Goal: Information Seeking & Learning: Learn about a topic

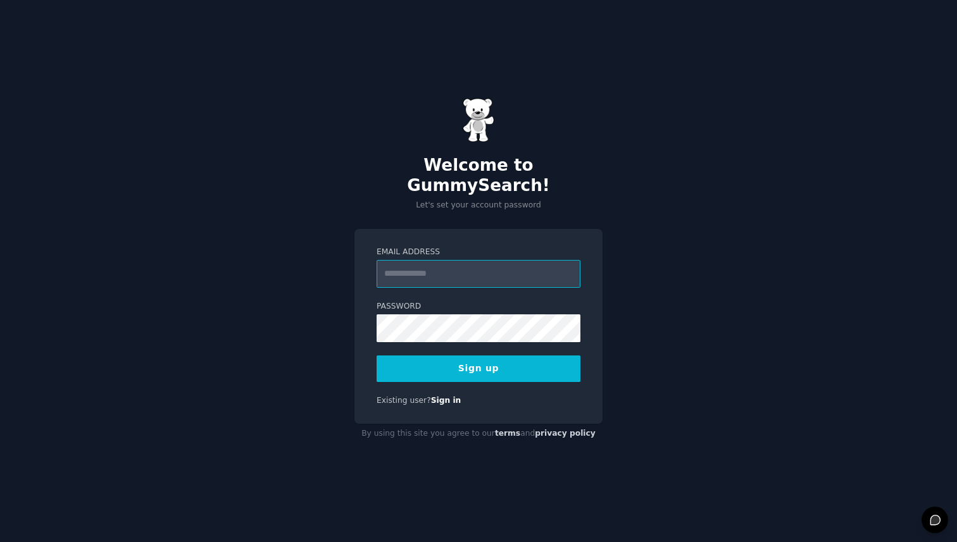
type input "*"
type input "**********"
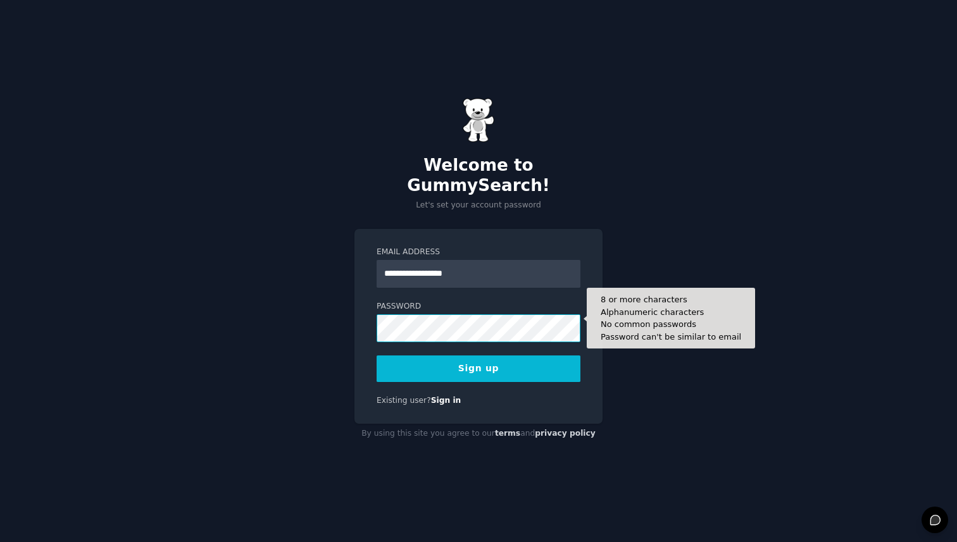
click at [377, 356] on button "Sign up" at bounding box center [479, 369] width 204 height 27
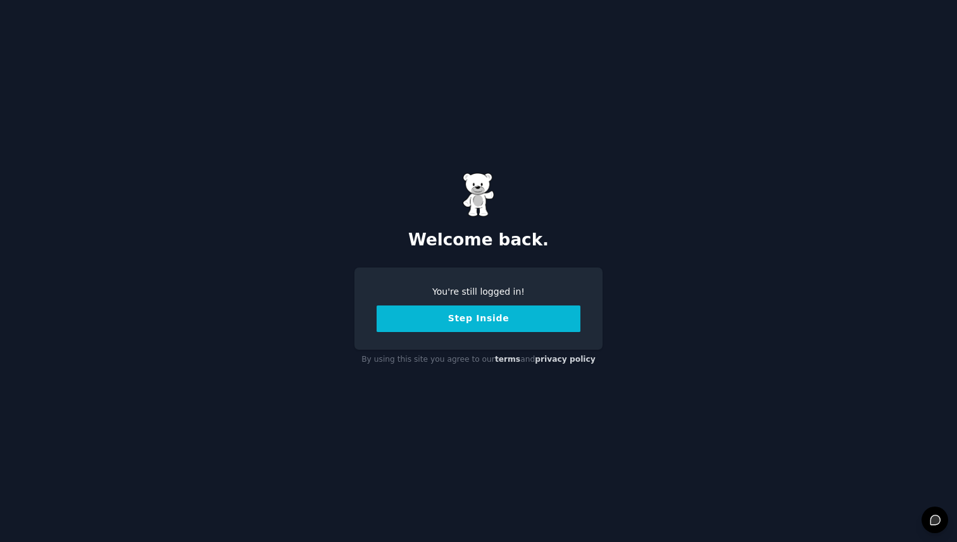
click at [463, 323] on button "Step Inside" at bounding box center [479, 319] width 204 height 27
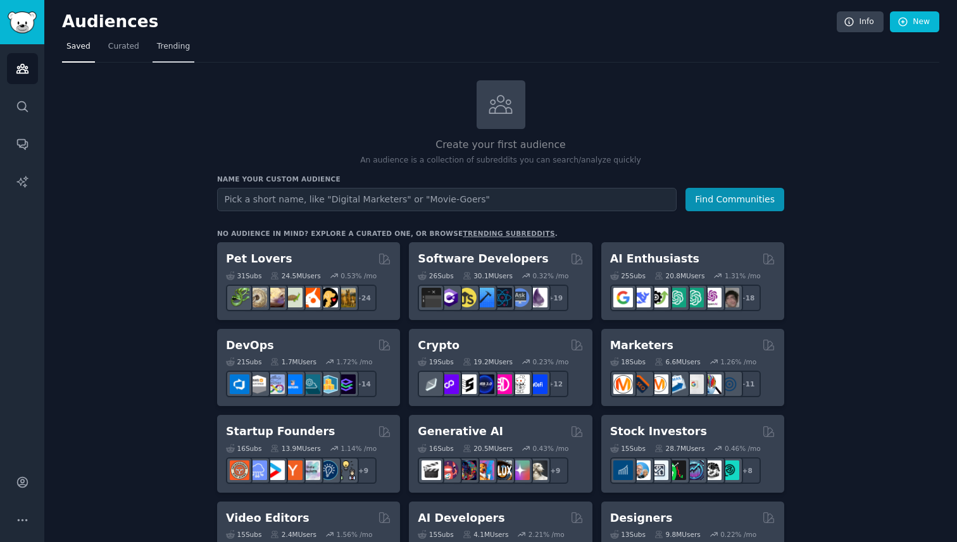
click at [157, 51] on span "Trending" at bounding box center [173, 46] width 33 height 11
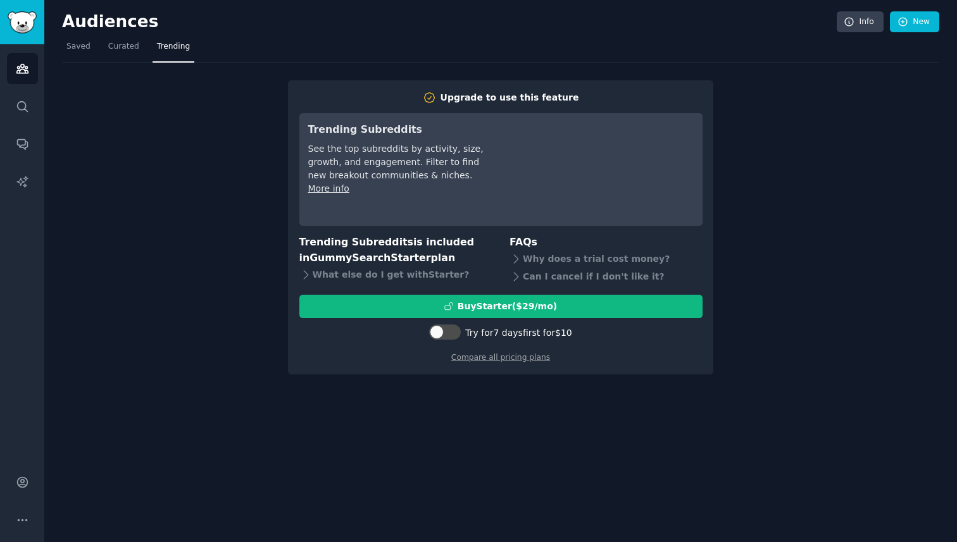
click at [152, 99] on div "Upgrade to use this feature Trending Subreddits See the top subreddits by activ…" at bounding box center [500, 219] width 877 height 313
click at [109, 42] on span "Curated" at bounding box center [123, 46] width 31 height 11
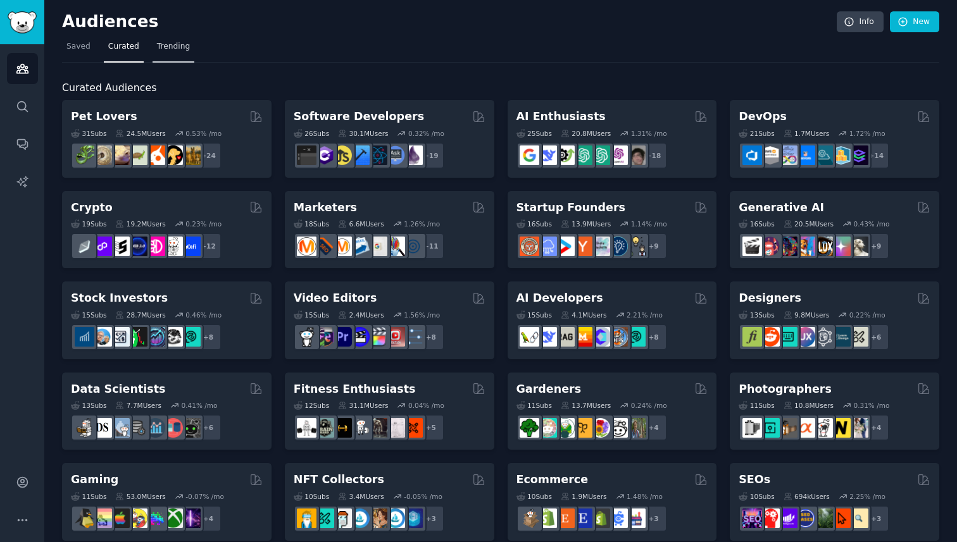
click at [166, 49] on span "Trending" at bounding box center [173, 46] width 33 height 11
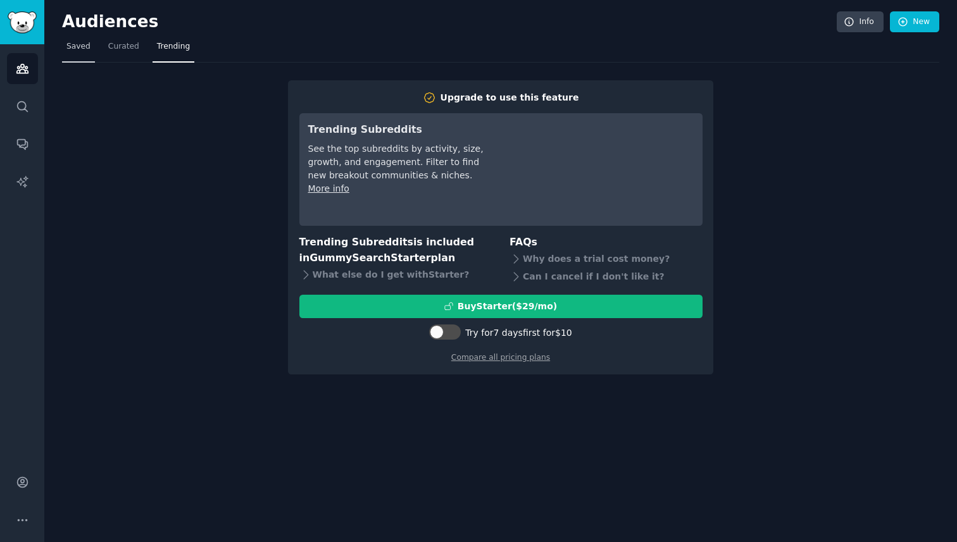
click at [73, 55] on link "Saved" at bounding box center [78, 50] width 33 height 26
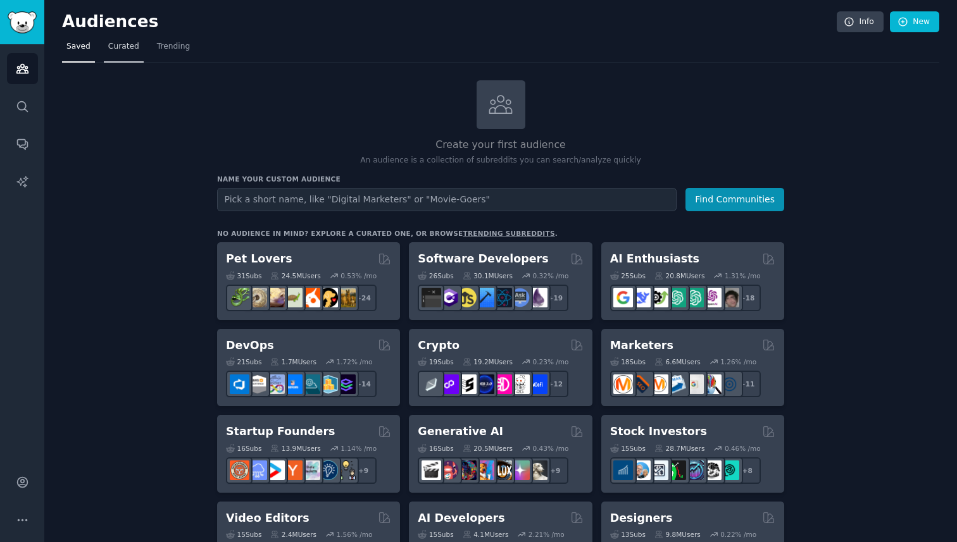
click at [111, 53] on link "Curated" at bounding box center [124, 50] width 40 height 26
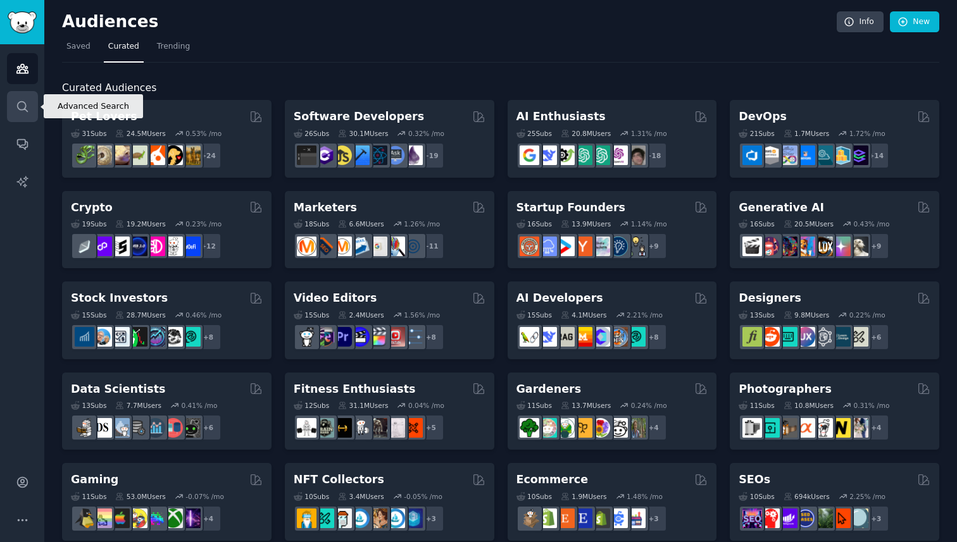
click at [20, 106] on icon "Sidebar" at bounding box center [22, 106] width 13 height 13
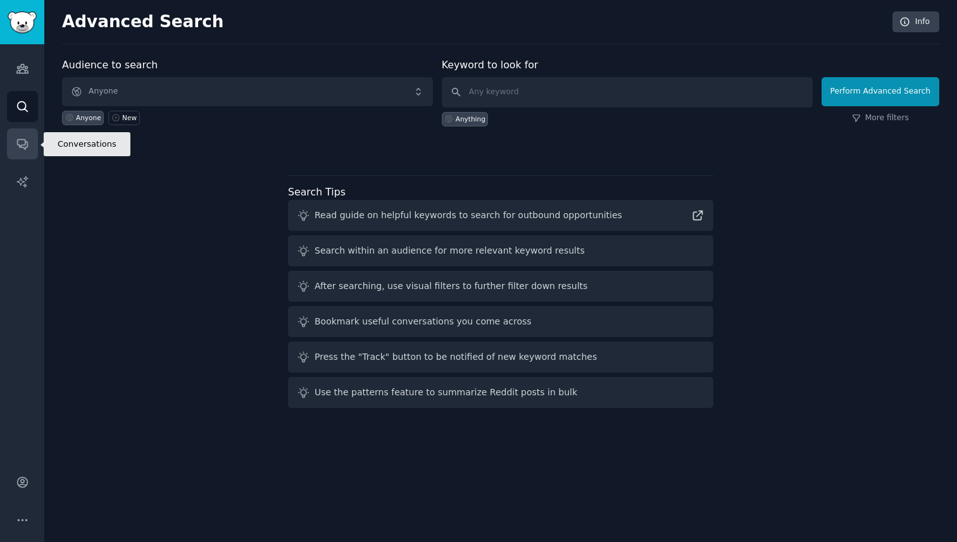
click at [27, 150] on icon "Sidebar" at bounding box center [22, 143] width 13 height 13
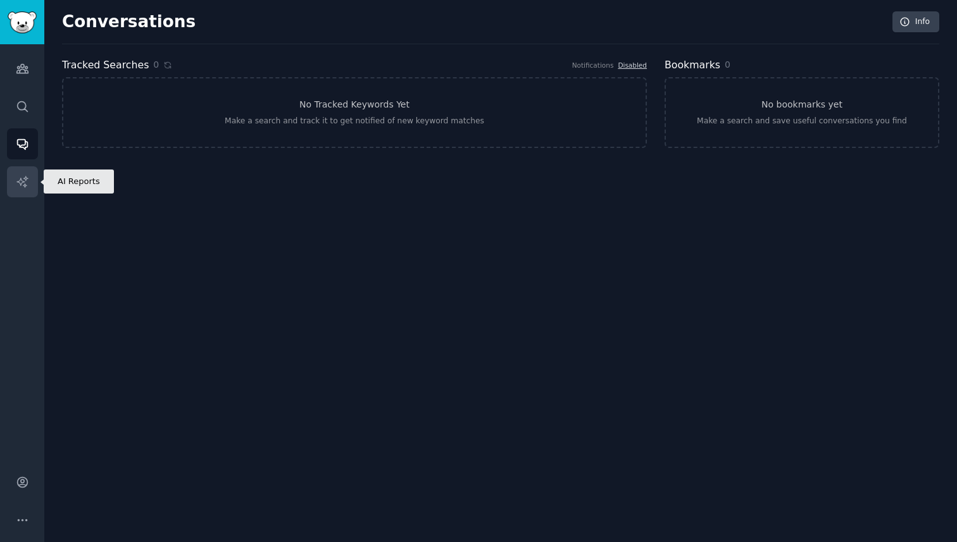
click at [22, 177] on icon "Sidebar" at bounding box center [22, 181] width 13 height 13
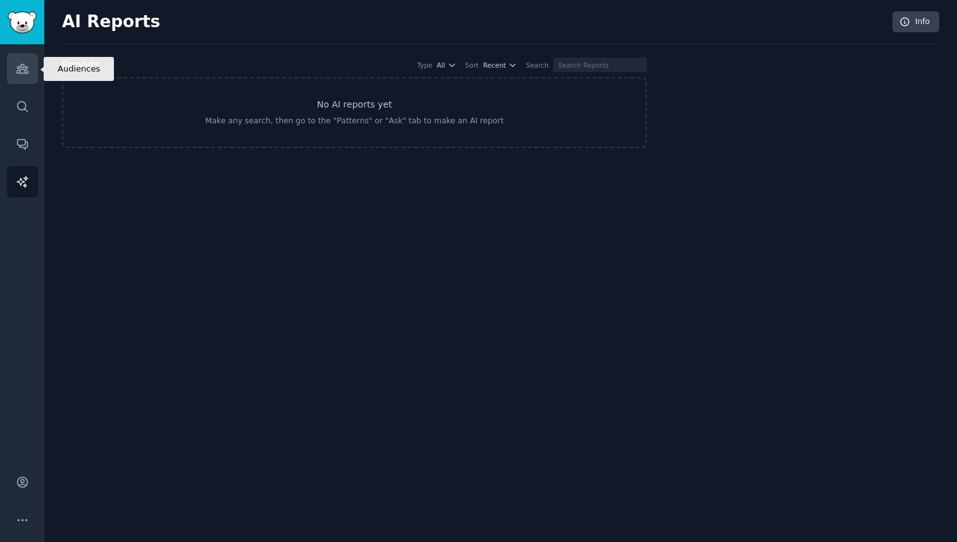
click at [23, 75] on icon "Sidebar" at bounding box center [22, 68] width 13 height 13
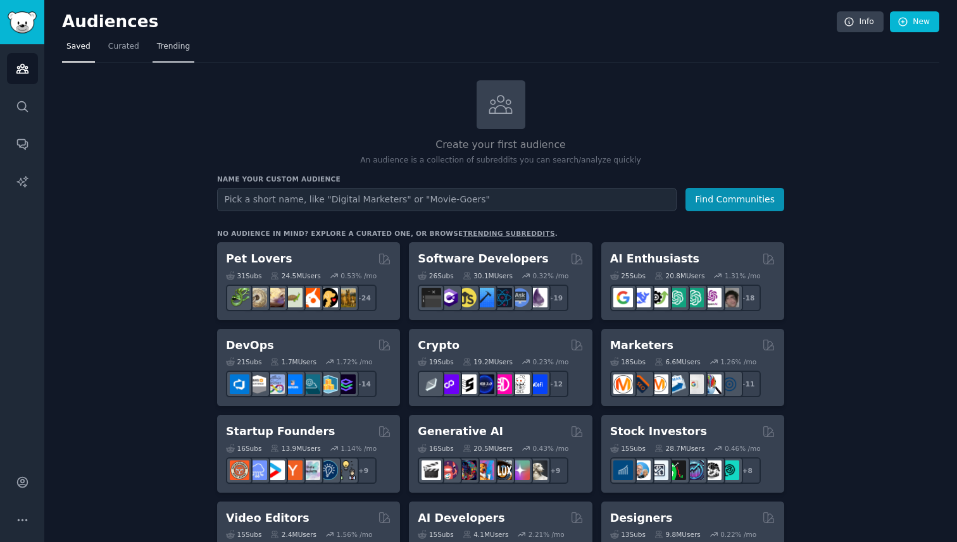
click at [159, 44] on span "Trending" at bounding box center [173, 46] width 33 height 11
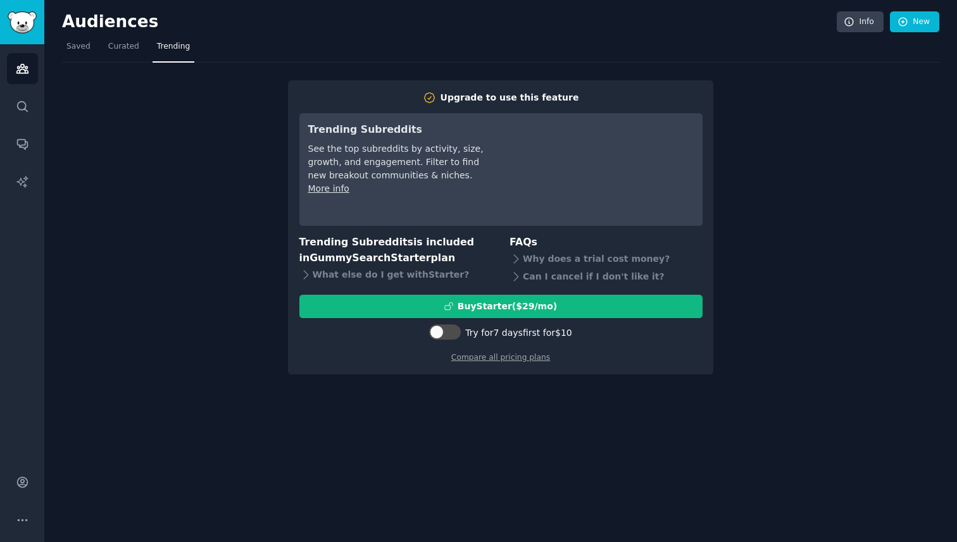
click at [159, 44] on span "Trending" at bounding box center [173, 46] width 33 height 11
click at [141, 53] on link "Curated" at bounding box center [124, 50] width 40 height 26
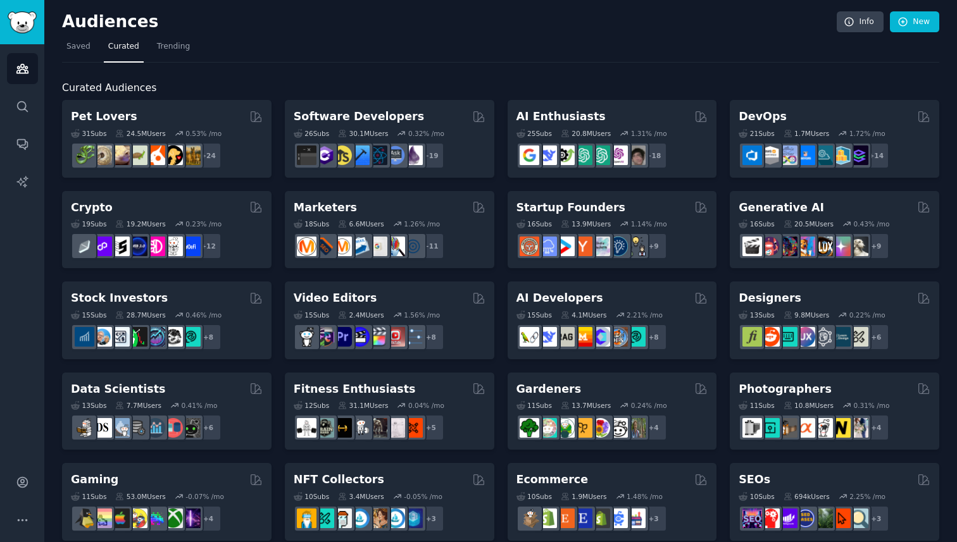
click at [45, 106] on div "Audiences Info New Saved Curated Trending Curated Audiences Pet Lovers Curated …" at bounding box center [500, 506] width 913 height 1013
click at [21, 106] on icon "Sidebar" at bounding box center [22, 106] width 13 height 13
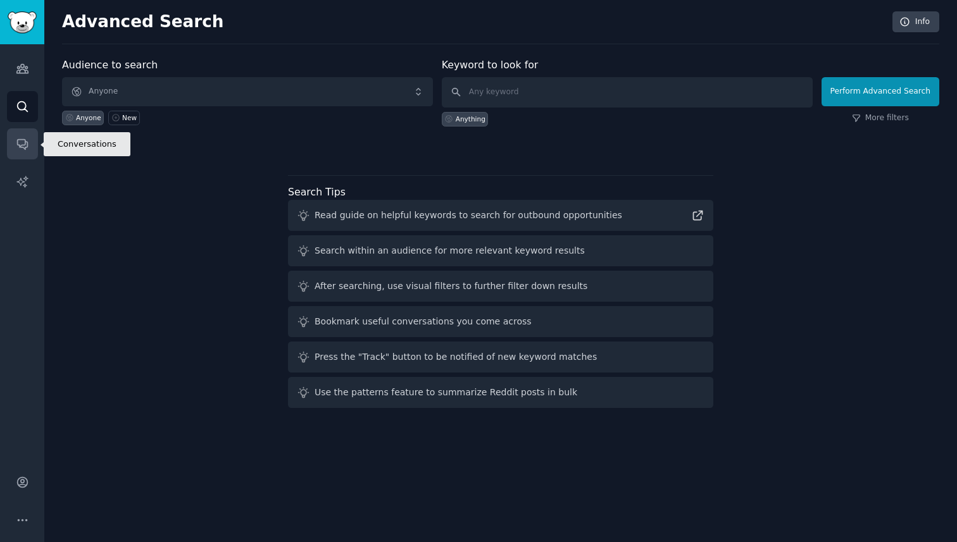
click at [21, 141] on icon "Sidebar" at bounding box center [22, 143] width 13 height 13
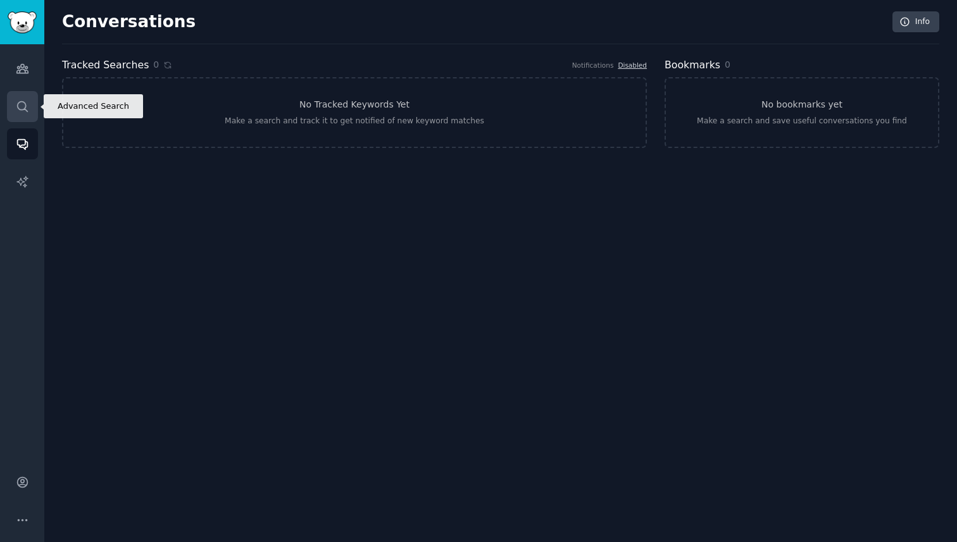
click at [32, 92] on link "Search" at bounding box center [22, 106] width 31 height 31
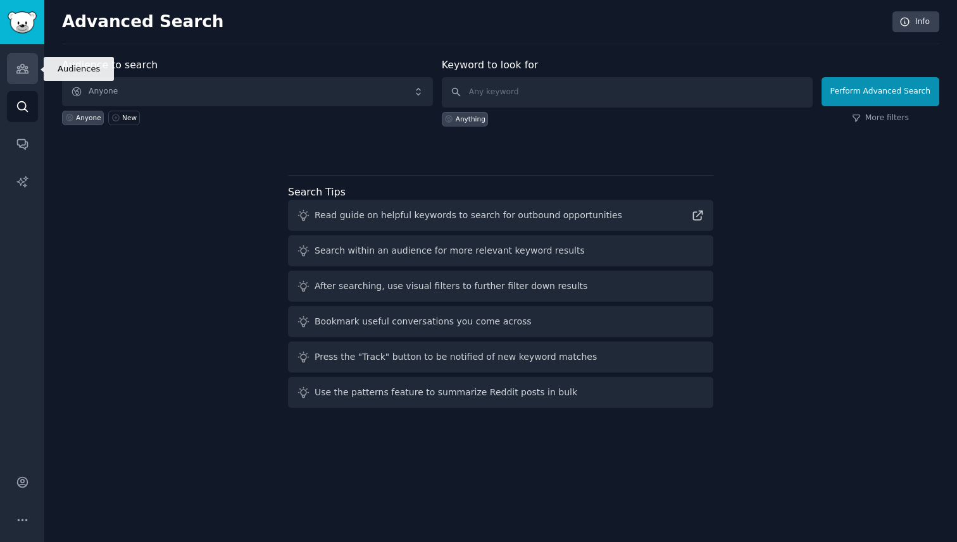
click at [32, 79] on link "Audiences" at bounding box center [22, 68] width 31 height 31
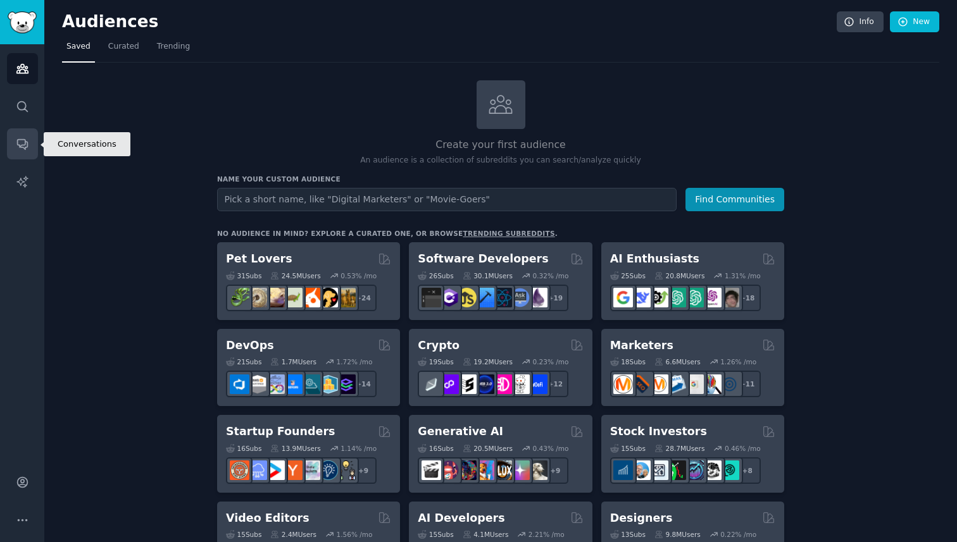
click at [15, 139] on link "Conversations" at bounding box center [22, 143] width 31 height 31
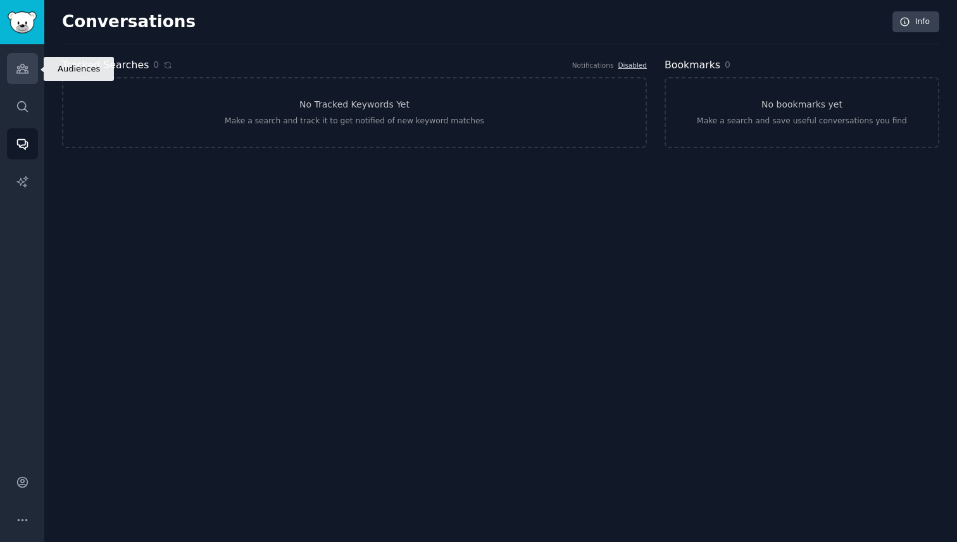
click at [32, 76] on link "Audiences" at bounding box center [22, 68] width 31 height 31
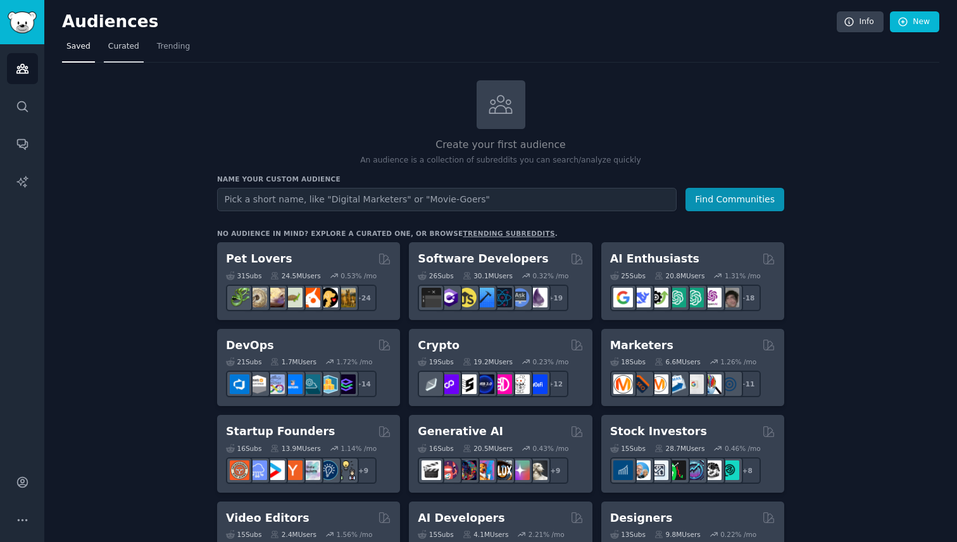
click at [125, 61] on link "Curated" at bounding box center [124, 50] width 40 height 26
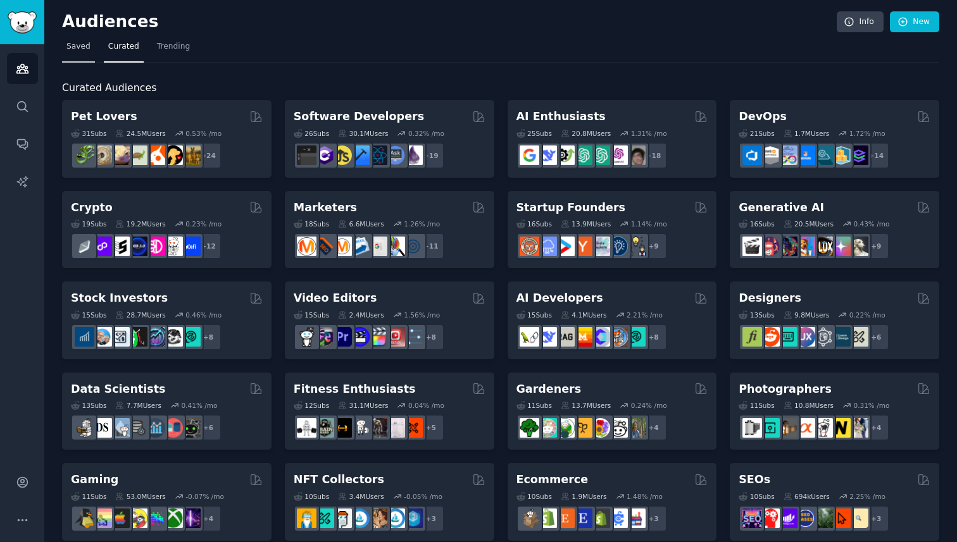
click at [66, 48] on span "Saved" at bounding box center [78, 46] width 24 height 11
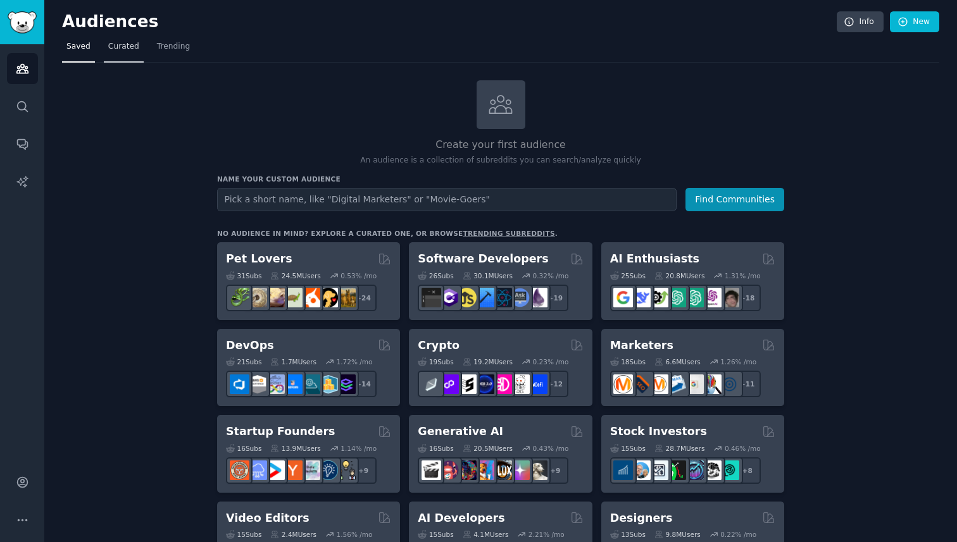
click at [134, 53] on link "Curated" at bounding box center [124, 50] width 40 height 26
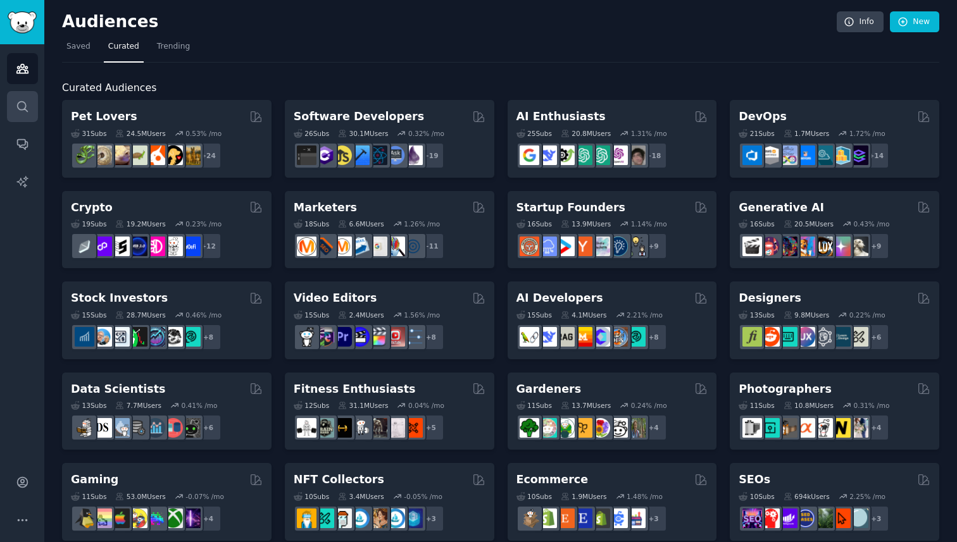
click at [10, 103] on link "Search" at bounding box center [22, 106] width 31 height 31
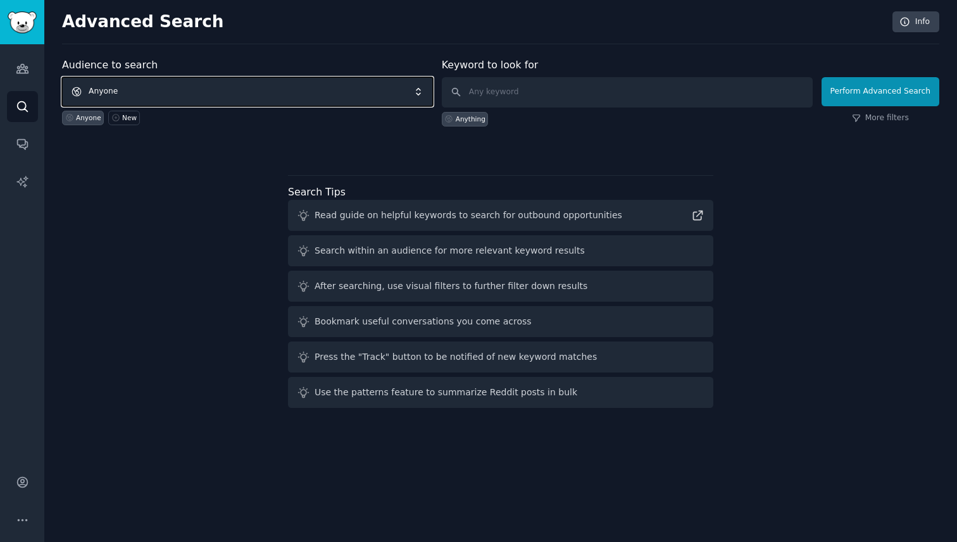
click at [215, 99] on span "Anyone" at bounding box center [247, 91] width 371 height 29
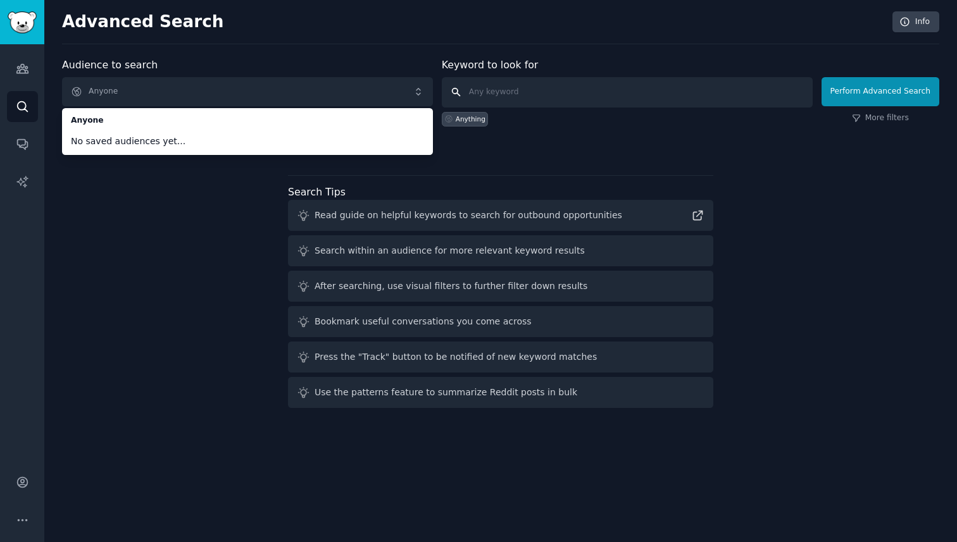
click at [500, 103] on input "text" at bounding box center [627, 92] width 371 height 30
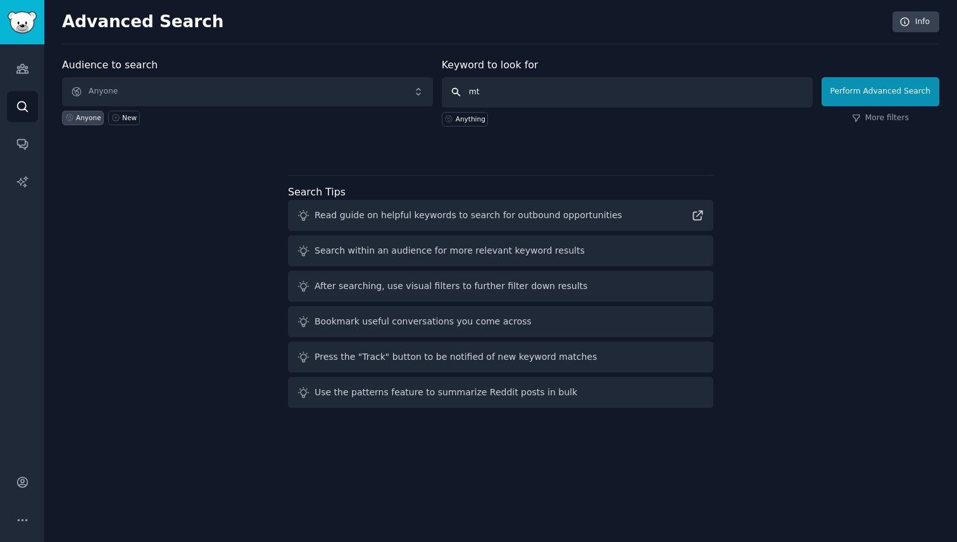
type input "mtb"
click button "Perform Advanced Search" at bounding box center [881, 91] width 118 height 29
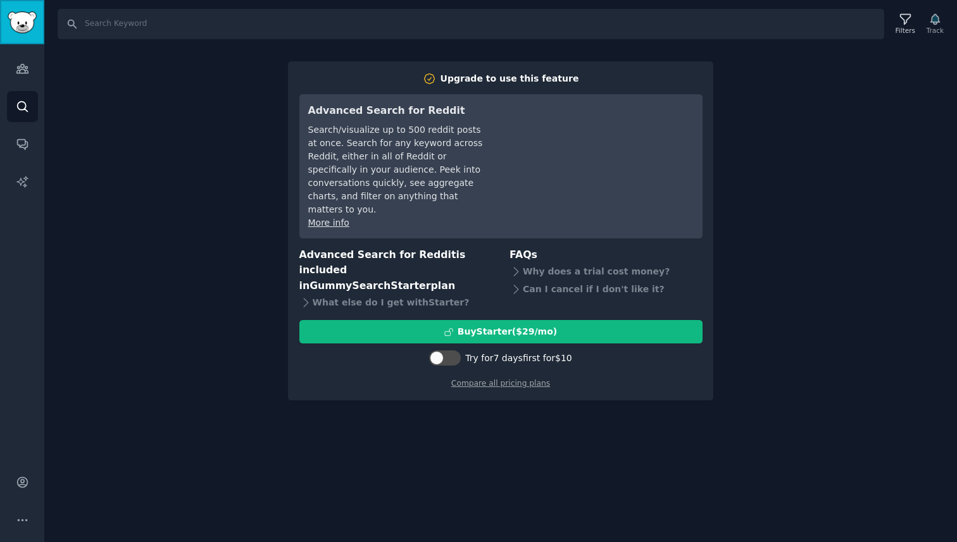
click at [18, 13] on img "Sidebar" at bounding box center [22, 22] width 29 height 22
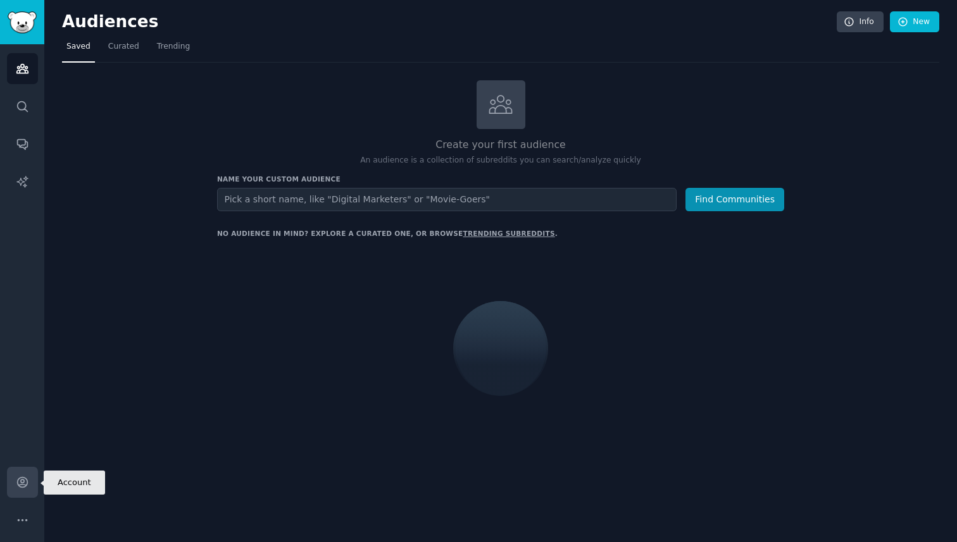
click at [18, 489] on icon "Sidebar" at bounding box center [22, 482] width 13 height 13
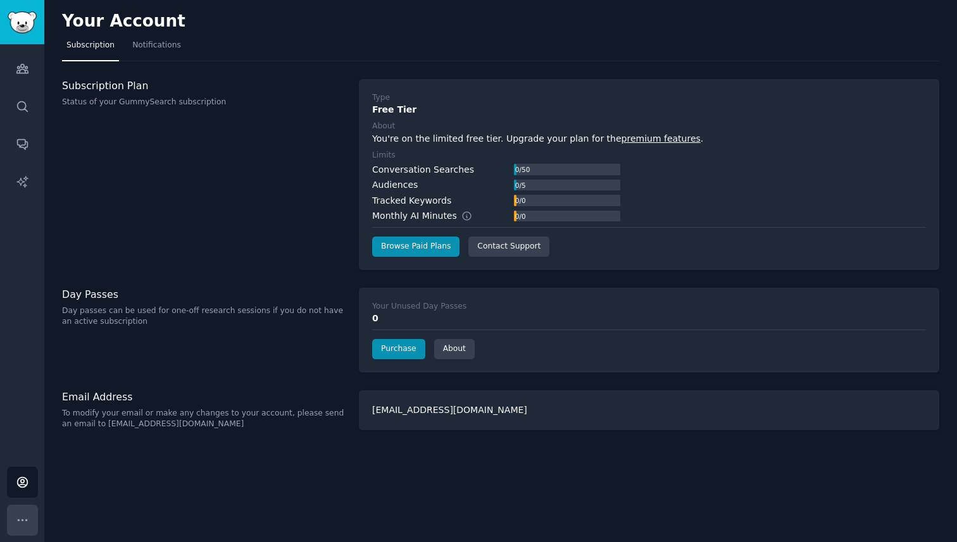
click at [27, 518] on icon "Sidebar" at bounding box center [22, 520] width 13 height 13
